Goal: Information Seeking & Learning: Learn about a topic

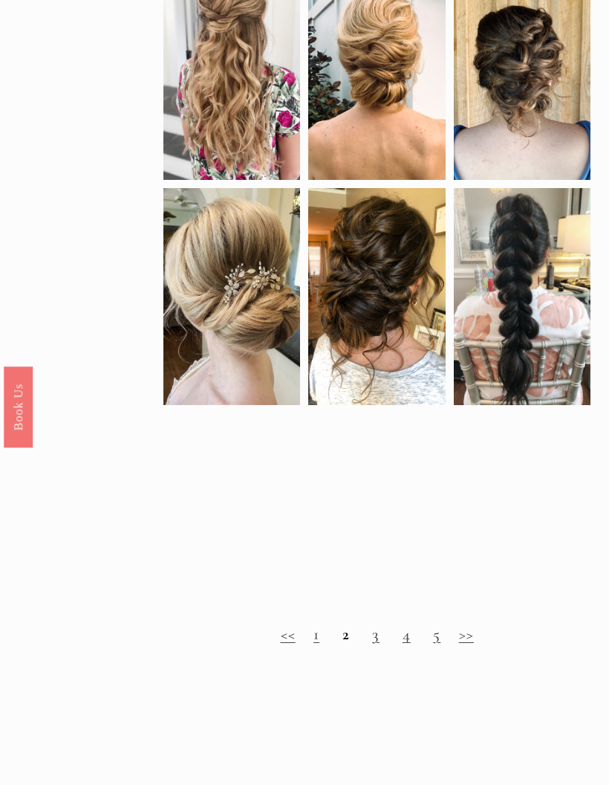
scroll to position [707, 0]
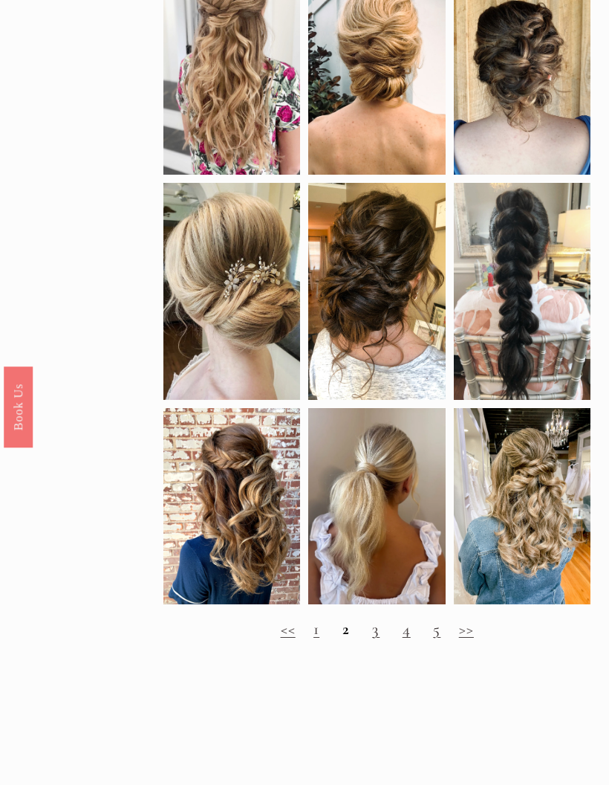
click at [378, 638] on link "3" at bounding box center [375, 628] width 7 height 19
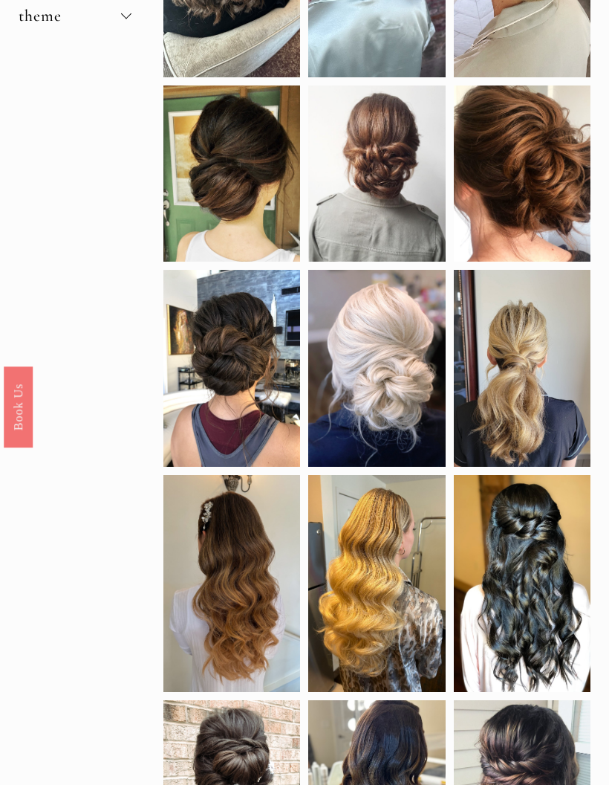
scroll to position [356, 0]
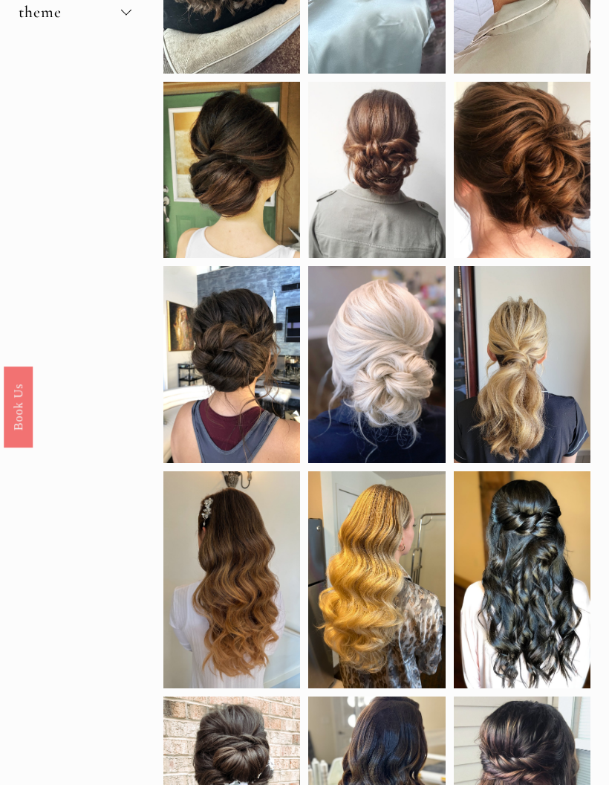
click at [569, 654] on div at bounding box center [522, 579] width 137 height 217
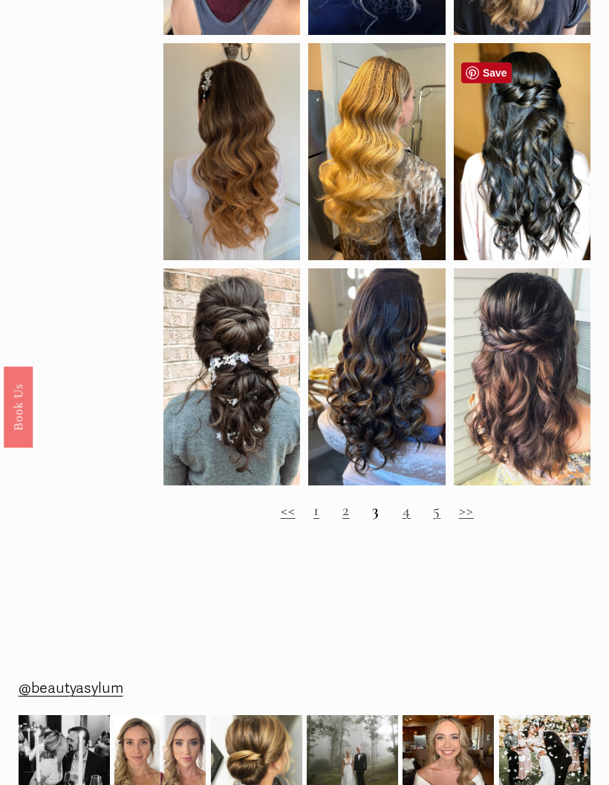
scroll to position [783, 0]
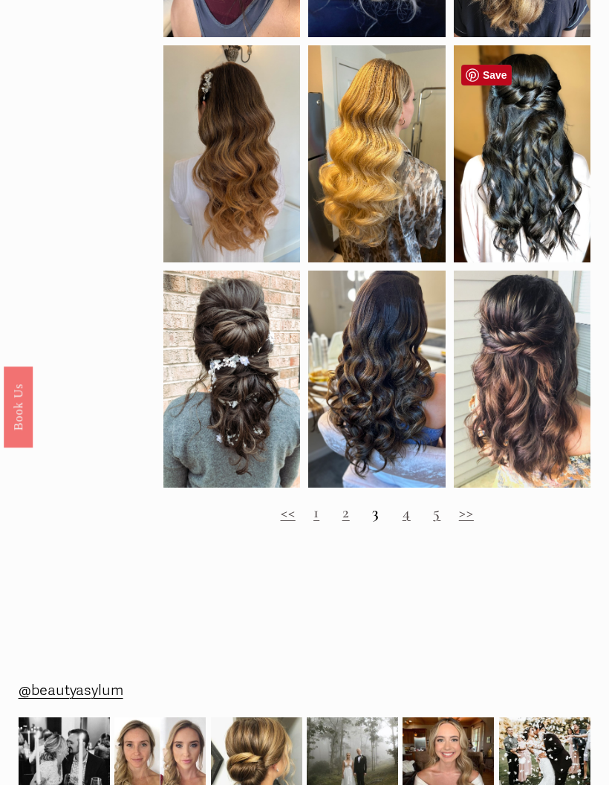
click at [407, 522] on link "4" at bounding box center [407, 511] width 8 height 19
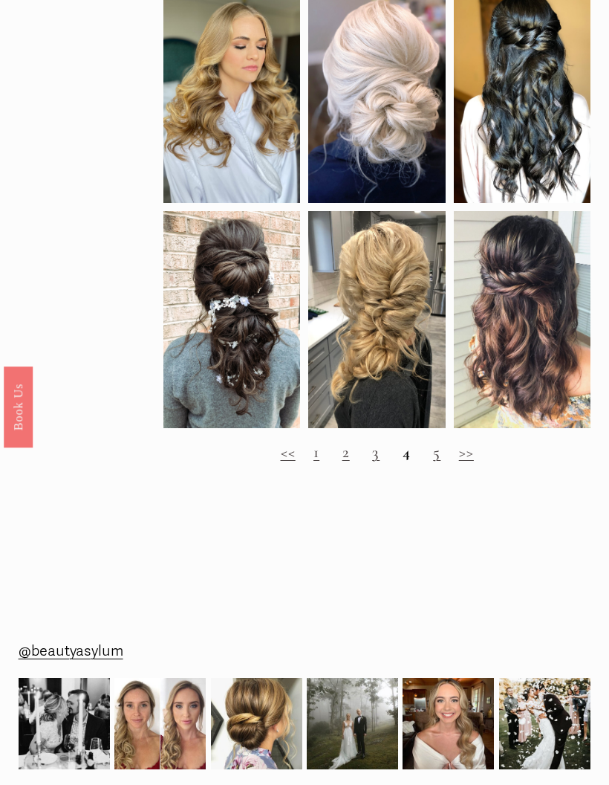
scroll to position [862, 0]
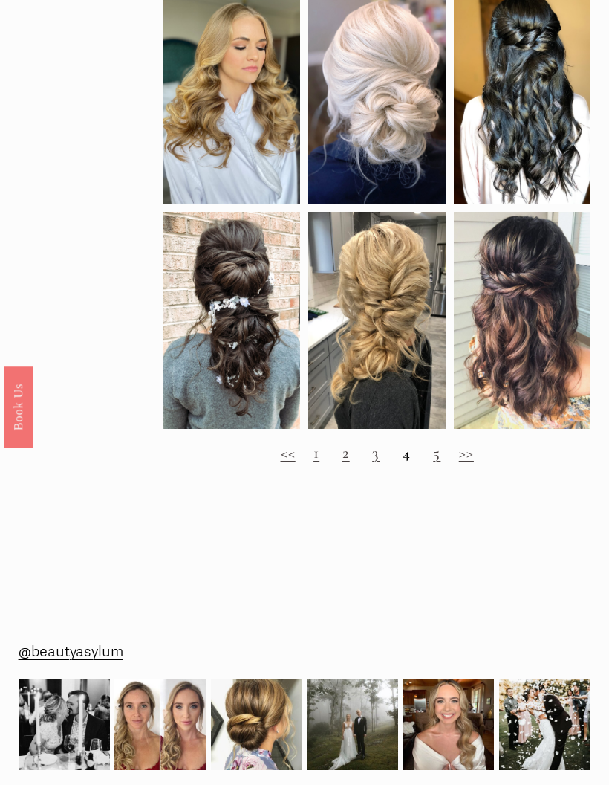
click at [405, 462] on strong "4" at bounding box center [407, 452] width 8 height 19
click at [439, 462] on link "5" at bounding box center [436, 452] width 7 height 19
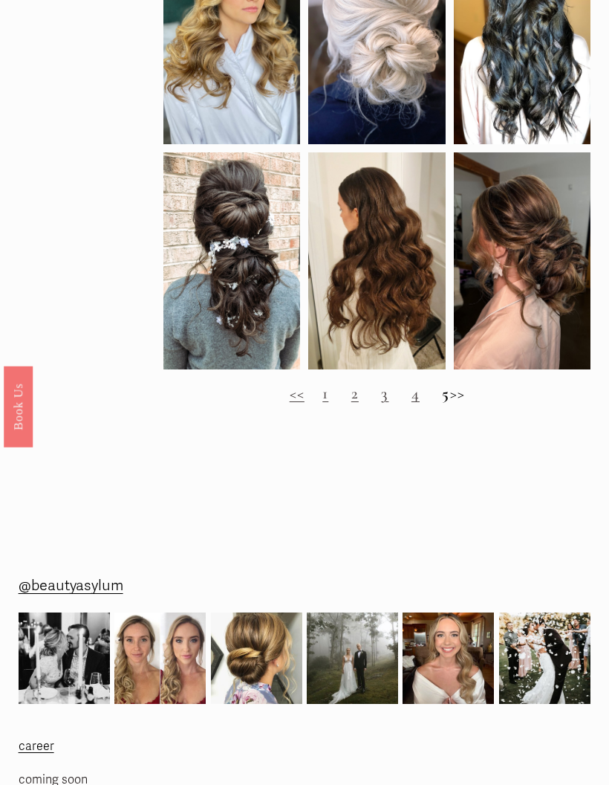
scroll to position [728, 0]
